Goal: Check status: Check status

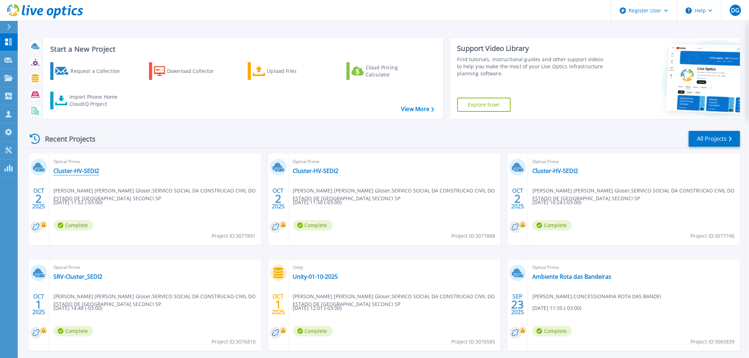
click at [82, 173] on link "Cluster-HV-SEDI2" at bounding box center [76, 170] width 46 height 7
